Goal: Information Seeking & Learning: Find specific fact

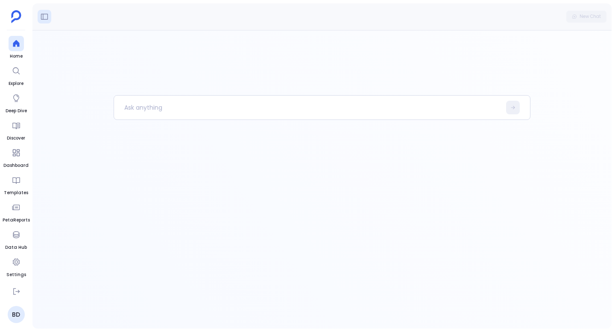
click at [42, 22] on button at bounding box center [45, 17] width 14 height 14
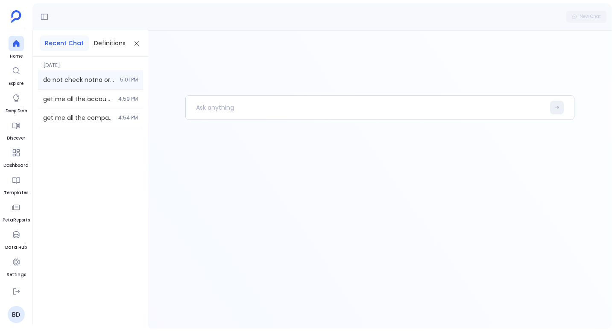
click at [99, 83] on span "do not check notna or not nan in arr column, give me all the accounts" at bounding box center [79, 80] width 72 height 9
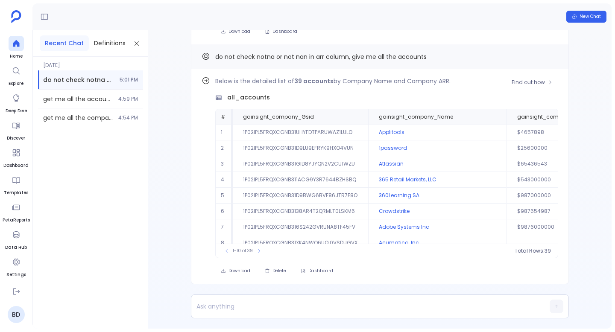
scroll to position [-228, 0]
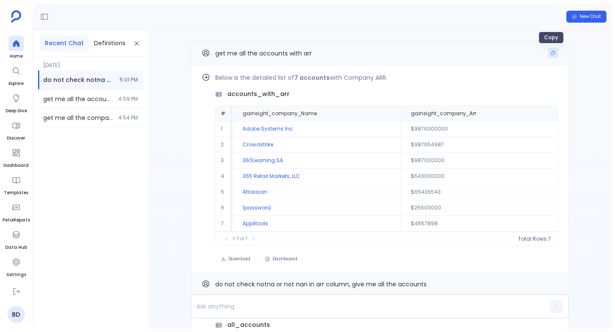
click at [551, 54] on icon "Copy" at bounding box center [553, 53] width 4 height 4
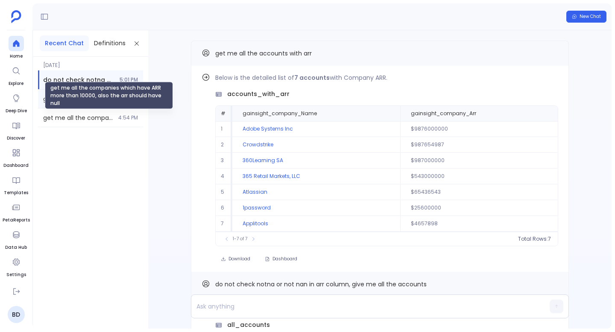
click at [72, 105] on div "get me all the accounts with arr 4:59 PM" at bounding box center [90, 99] width 105 height 18
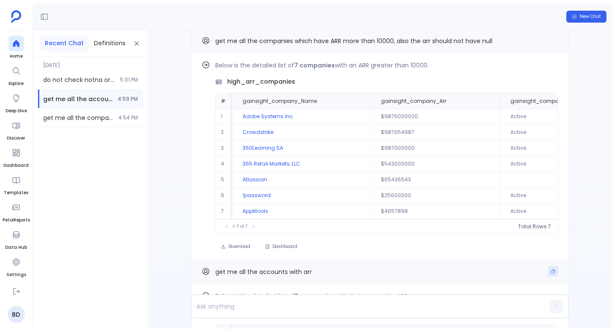
scroll to position [-223, 0]
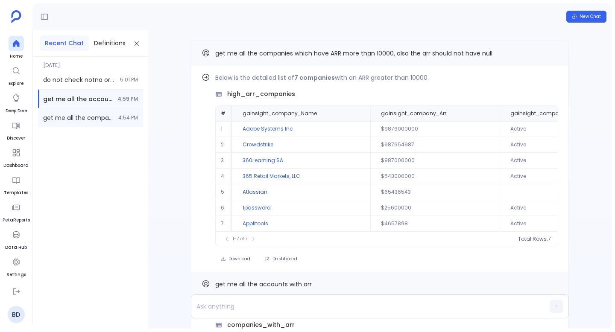
click at [92, 117] on span "get me all the companies which have ARR more than 10000, also the arr should ha…" at bounding box center [78, 118] width 70 height 9
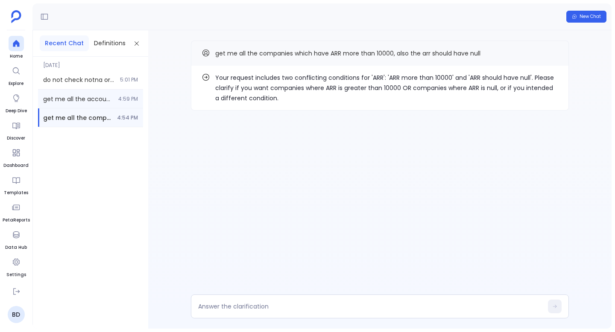
click at [105, 93] on div "get me all the accounts with arr 4:59 PM" at bounding box center [90, 99] width 105 height 18
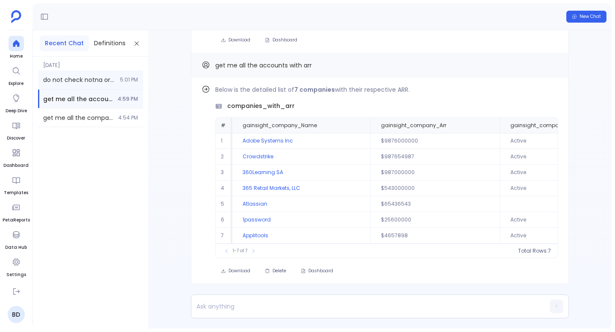
click at [125, 81] on span "5:01 PM" at bounding box center [129, 79] width 18 height 7
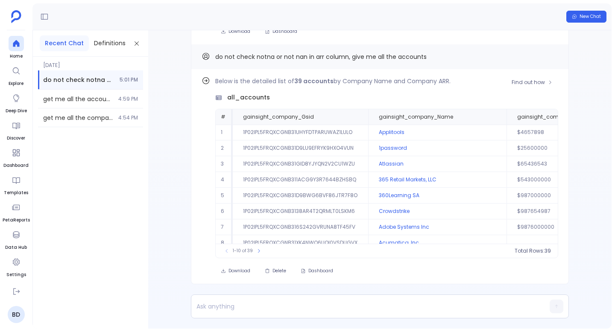
scroll to position [-228, 0]
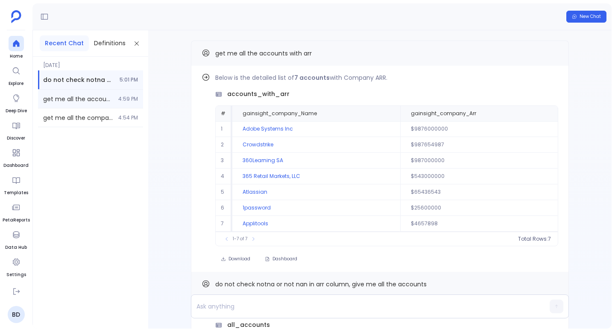
click at [126, 96] on span "4:59 PM" at bounding box center [128, 99] width 20 height 7
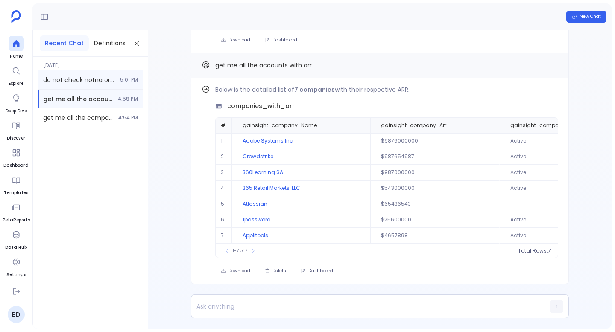
click at [123, 77] on span "5:01 PM" at bounding box center [129, 79] width 18 height 7
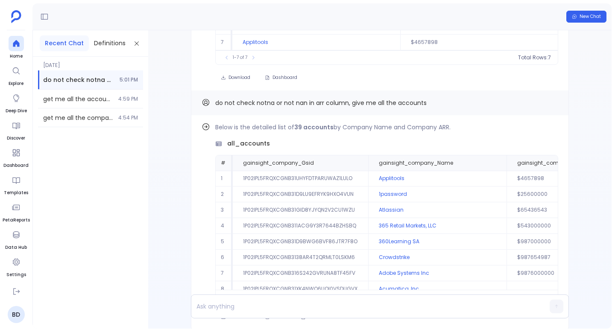
scroll to position [-98, 0]
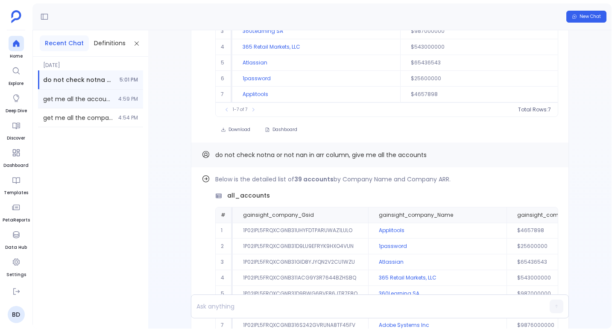
click at [73, 93] on div "get me all the accounts with arr 4:59 PM" at bounding box center [90, 99] width 105 height 18
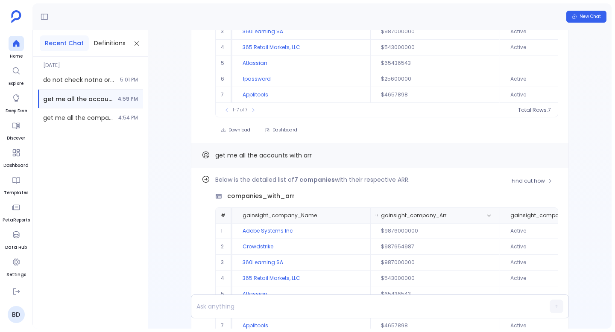
scroll to position [-223, 0]
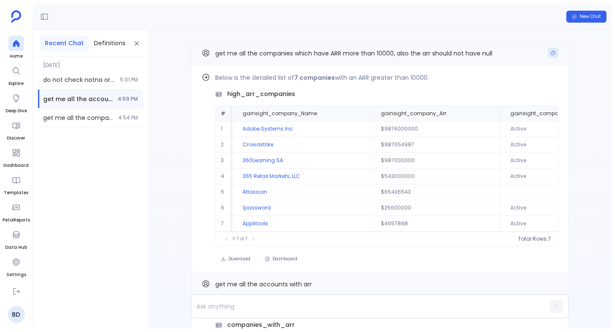
click at [551, 52] on icon "Copy" at bounding box center [552, 52] width 5 height 5
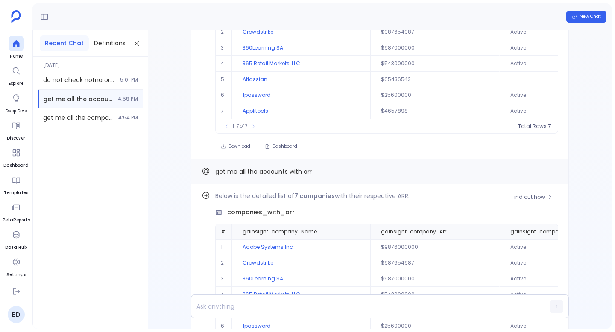
scroll to position [-89, 0]
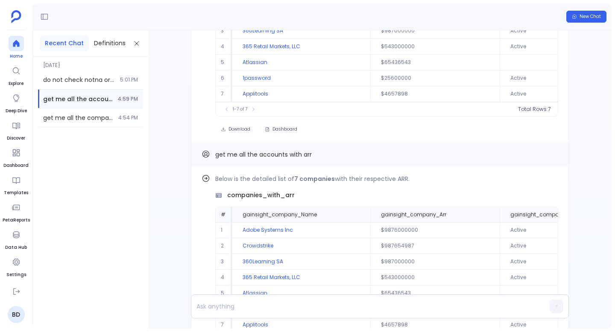
click at [18, 55] on span "Home" at bounding box center [16, 56] width 15 height 7
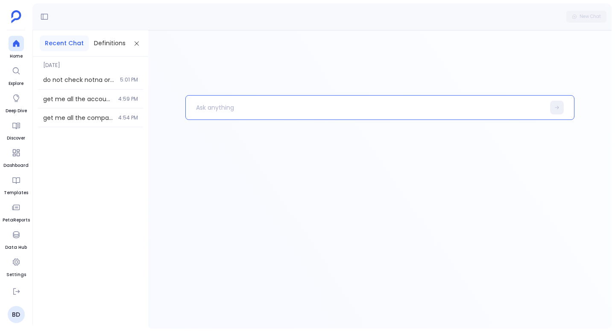
click at [203, 103] on p at bounding box center [365, 107] width 359 height 22
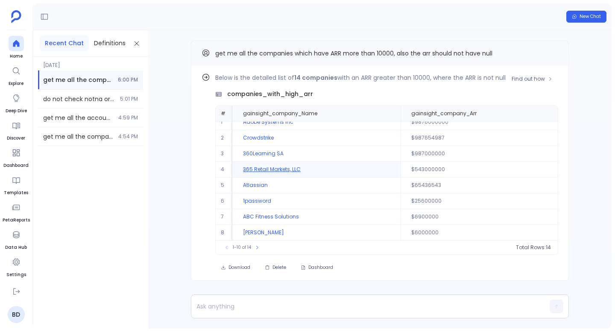
scroll to position [39, 0]
click at [255, 246] on icon at bounding box center [256, 247] width 5 height 5
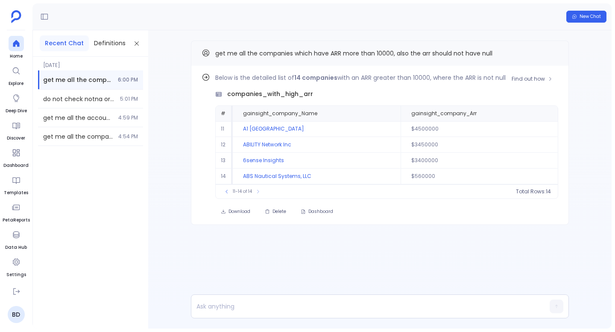
scroll to position [0, 0]
click at [225, 189] on button at bounding box center [226, 191] width 9 height 9
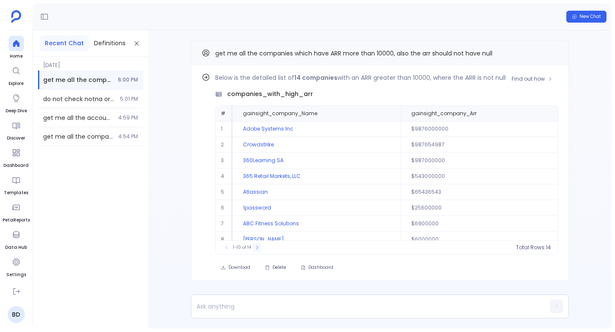
click at [257, 246] on icon at bounding box center [257, 247] width 2 height 3
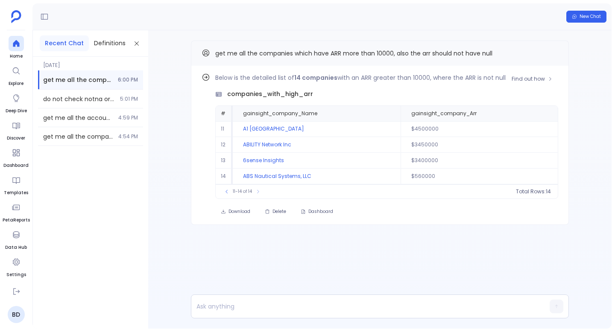
click at [231, 195] on div "11-14 of 14" at bounding box center [242, 191] width 48 height 9
click at [229, 195] on button at bounding box center [226, 191] width 9 height 9
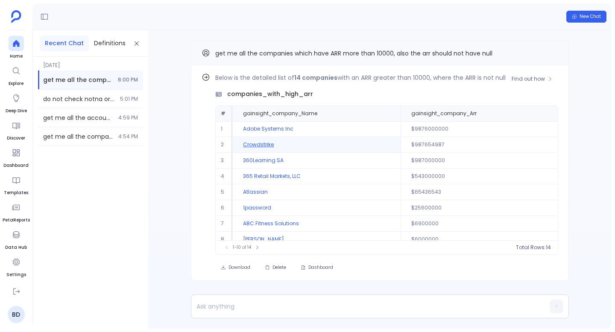
scroll to position [39, 0]
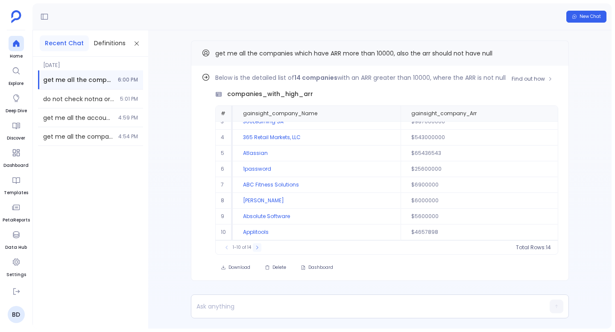
click at [255, 249] on icon at bounding box center [256, 247] width 5 height 5
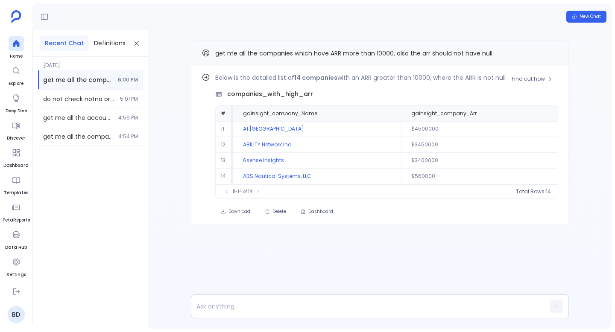
scroll to position [0, 0]
click at [255, 249] on div "Find out how Below is the detailed list of 14 companies with an ARR greater tha…" at bounding box center [379, 149] width 463 height 239
click at [225, 191] on icon at bounding box center [226, 191] width 5 height 5
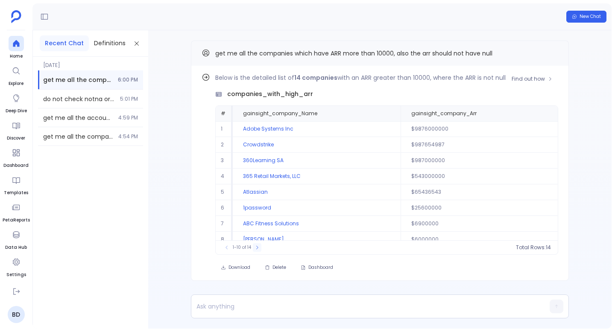
click at [255, 246] on icon at bounding box center [256, 247] width 5 height 5
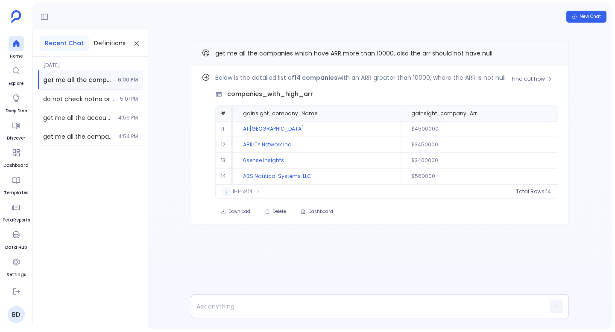
click at [228, 195] on button at bounding box center [226, 191] width 9 height 9
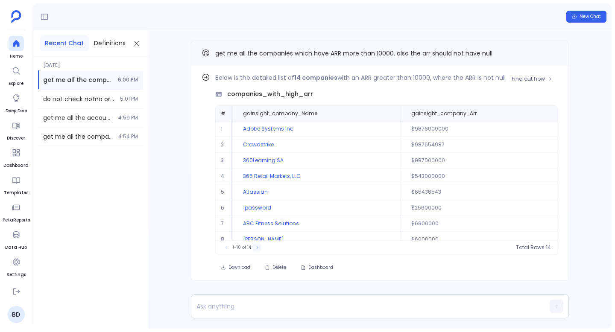
click at [257, 247] on icon at bounding box center [257, 247] width 2 height 3
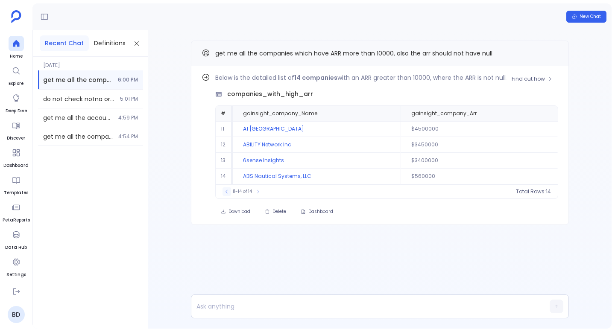
click at [230, 191] on button at bounding box center [226, 191] width 9 height 9
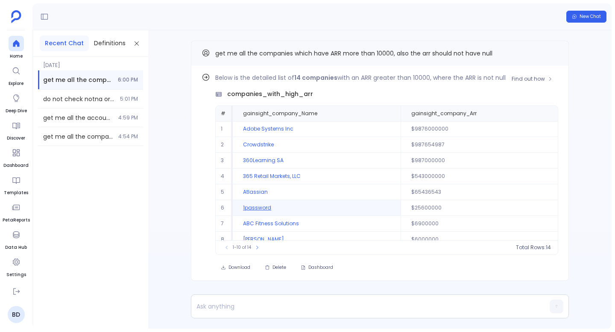
scroll to position [39, 0]
